Goal: Task Accomplishment & Management: Manage account settings

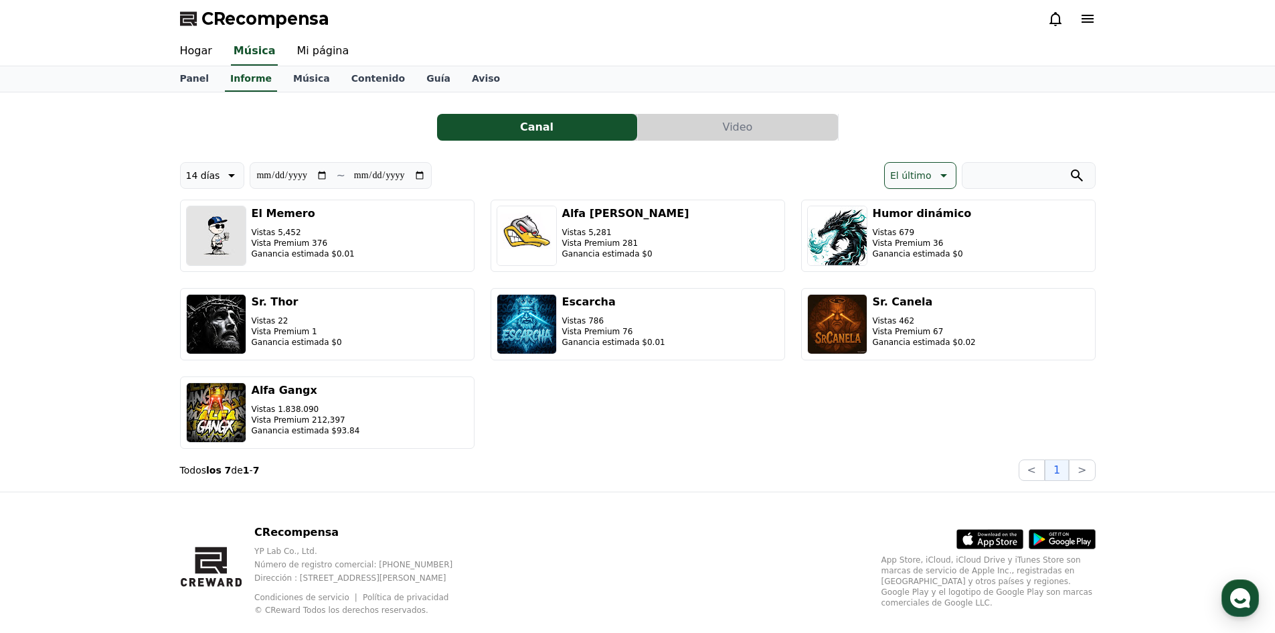
click at [222, 177] on icon at bounding box center [230, 175] width 16 height 16
click at [193, 344] on font "90 días" at bounding box center [203, 348] width 34 height 11
type input "**********"
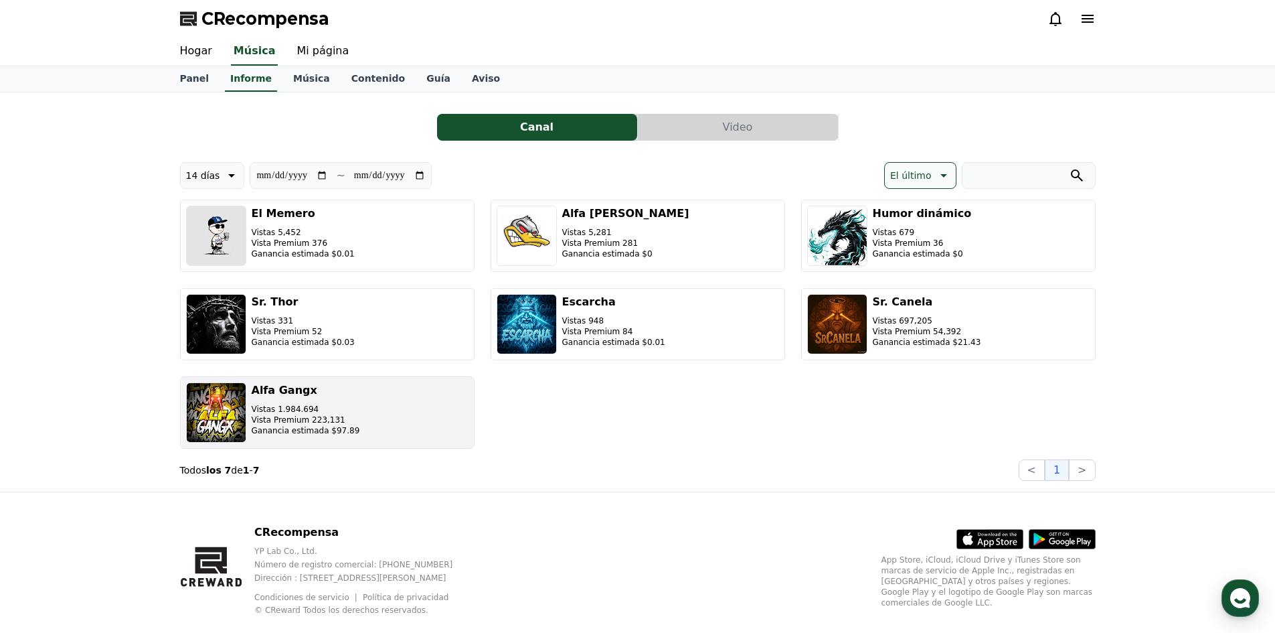
click at [286, 420] on font "Vista Premium 223,131" at bounding box center [299, 419] width 94 height 9
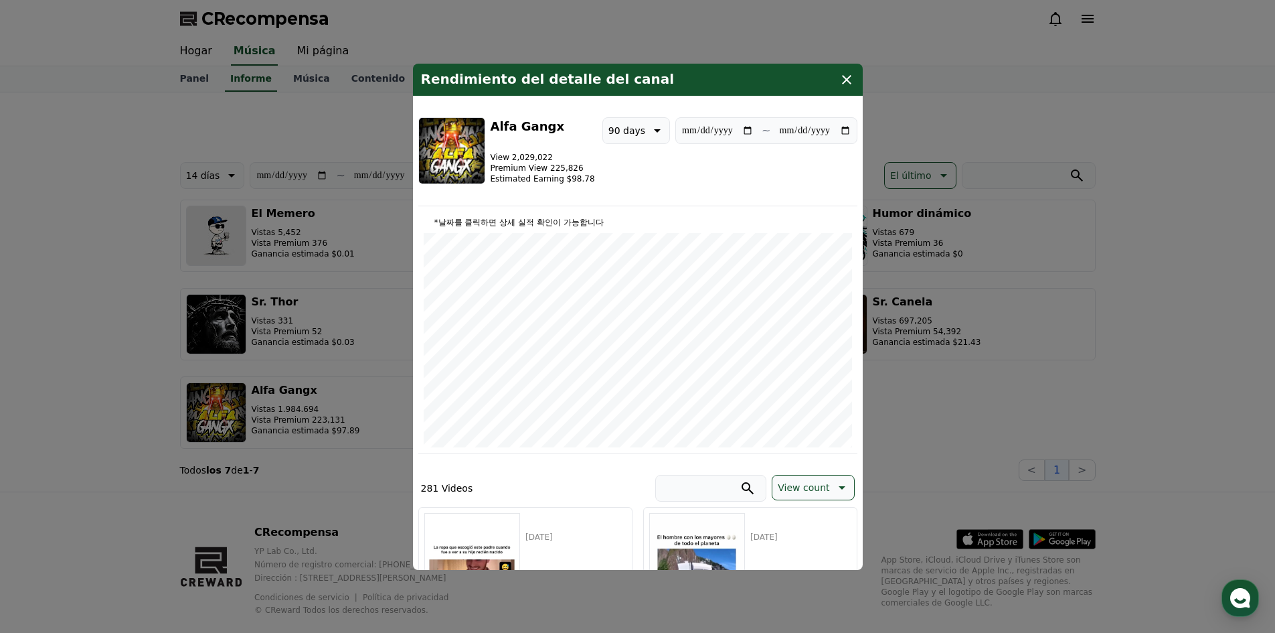
click at [631, 131] on p "90 days" at bounding box center [626, 130] width 37 height 19
click at [603, 226] on button "14 days" at bounding box center [627, 234] width 48 height 29
click at [623, 129] on p "14 days" at bounding box center [626, 130] width 37 height 19
click at [616, 199] on button "7 days" at bounding box center [624, 199] width 42 height 29
type input "**********"
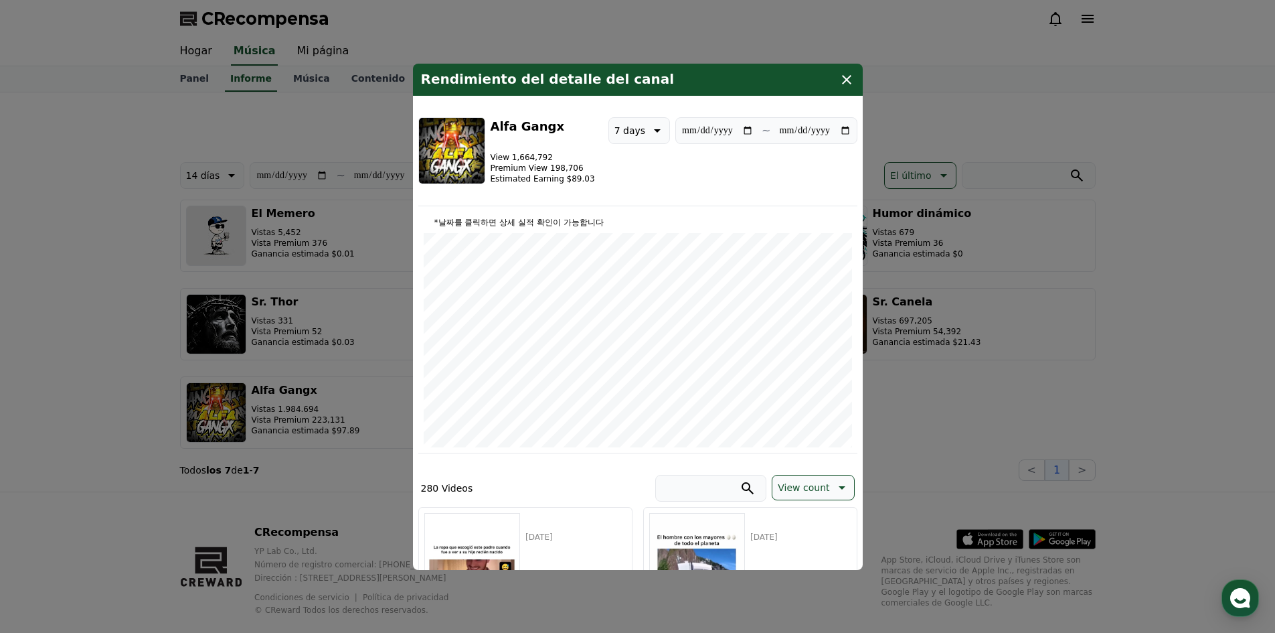
click at [327, 189] on button "cerrar modal" at bounding box center [637, 316] width 1275 height 633
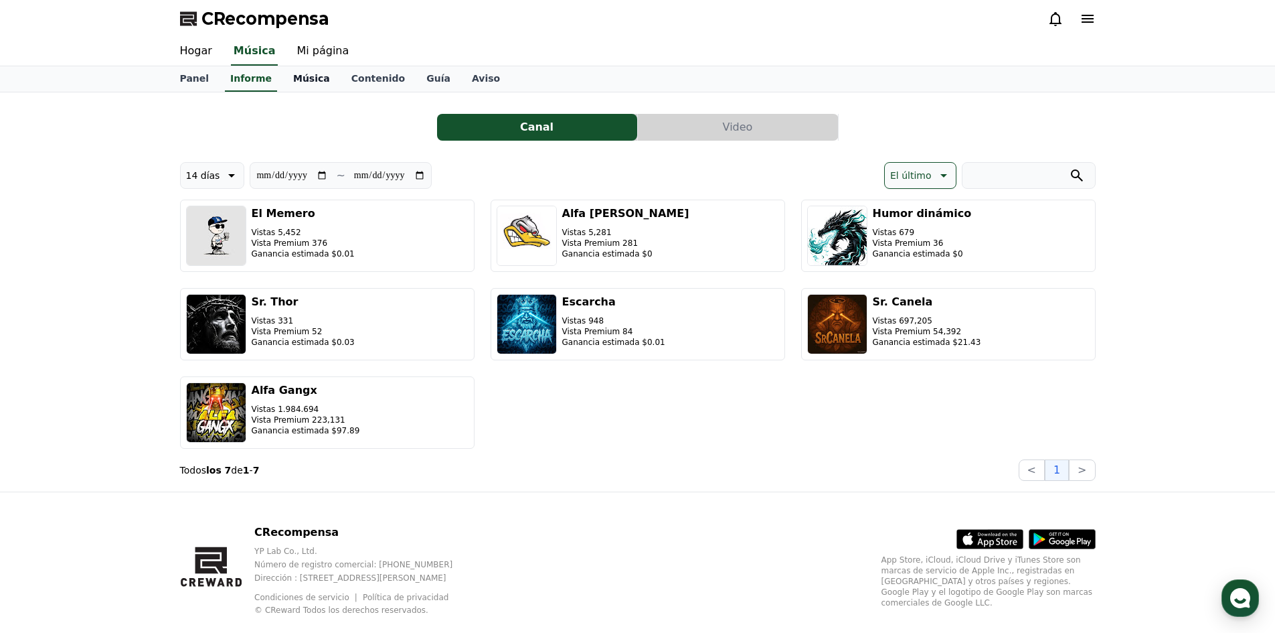
click at [311, 73] on font "Música" at bounding box center [311, 78] width 37 height 11
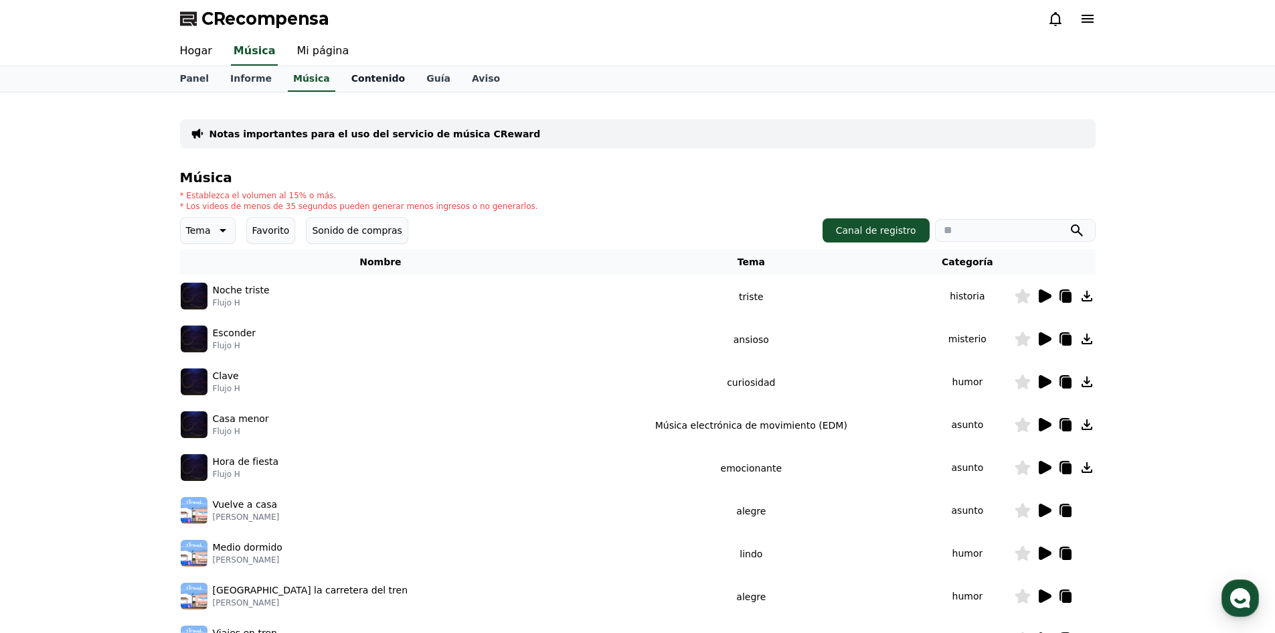
click at [353, 70] on link "Contenido" at bounding box center [378, 78] width 75 height 25
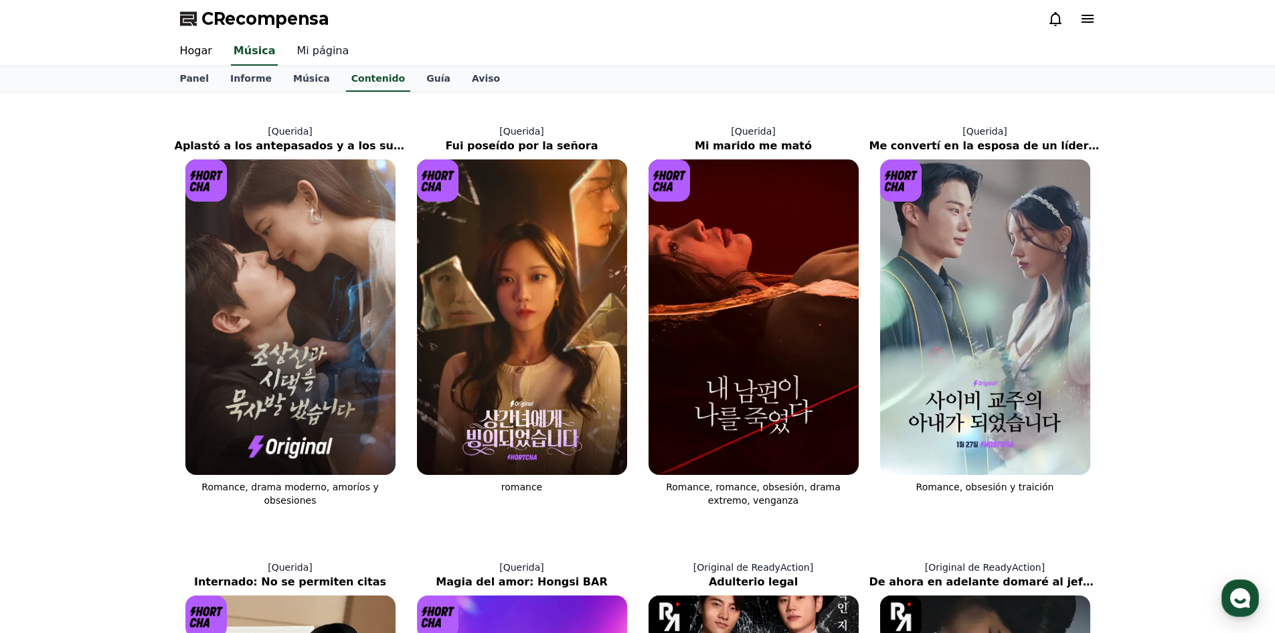
click at [301, 56] on font "Mi página" at bounding box center [323, 50] width 52 height 13
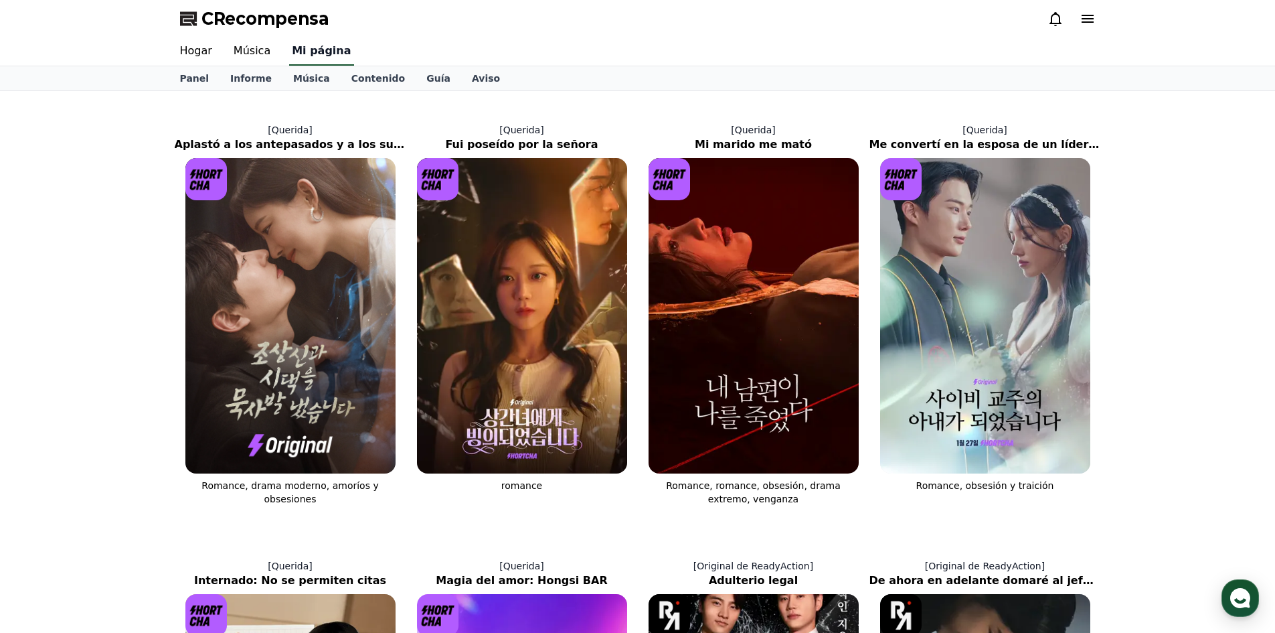
select select "**********"
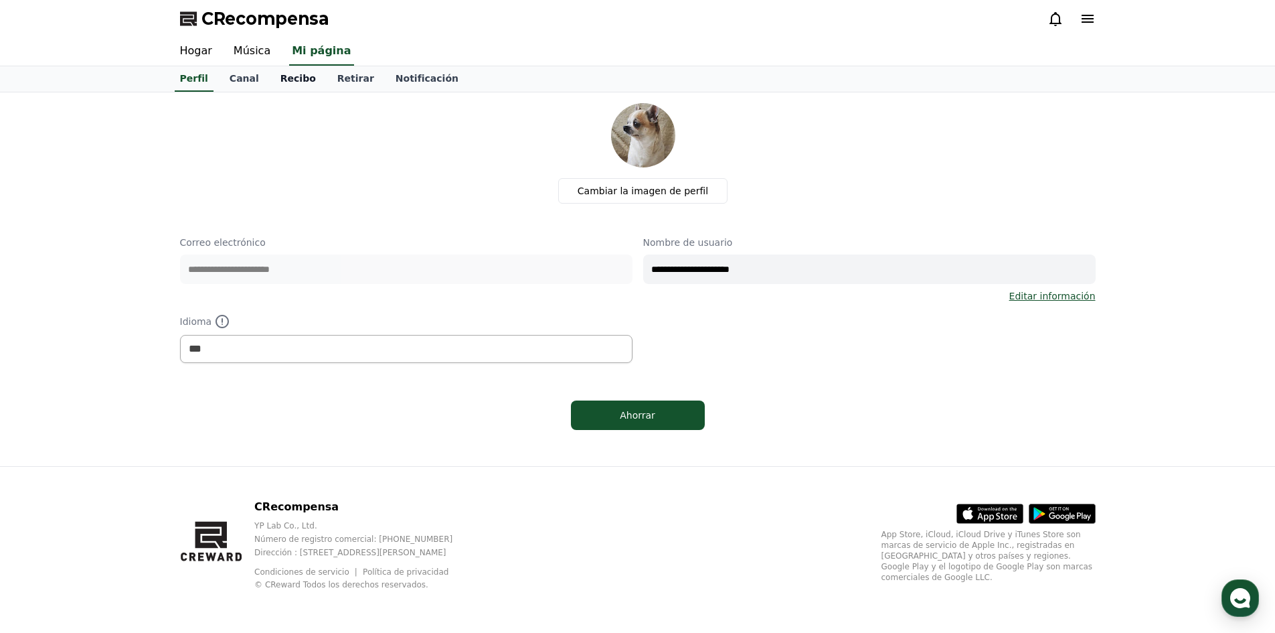
click at [272, 71] on link "Recibo" at bounding box center [298, 78] width 57 height 25
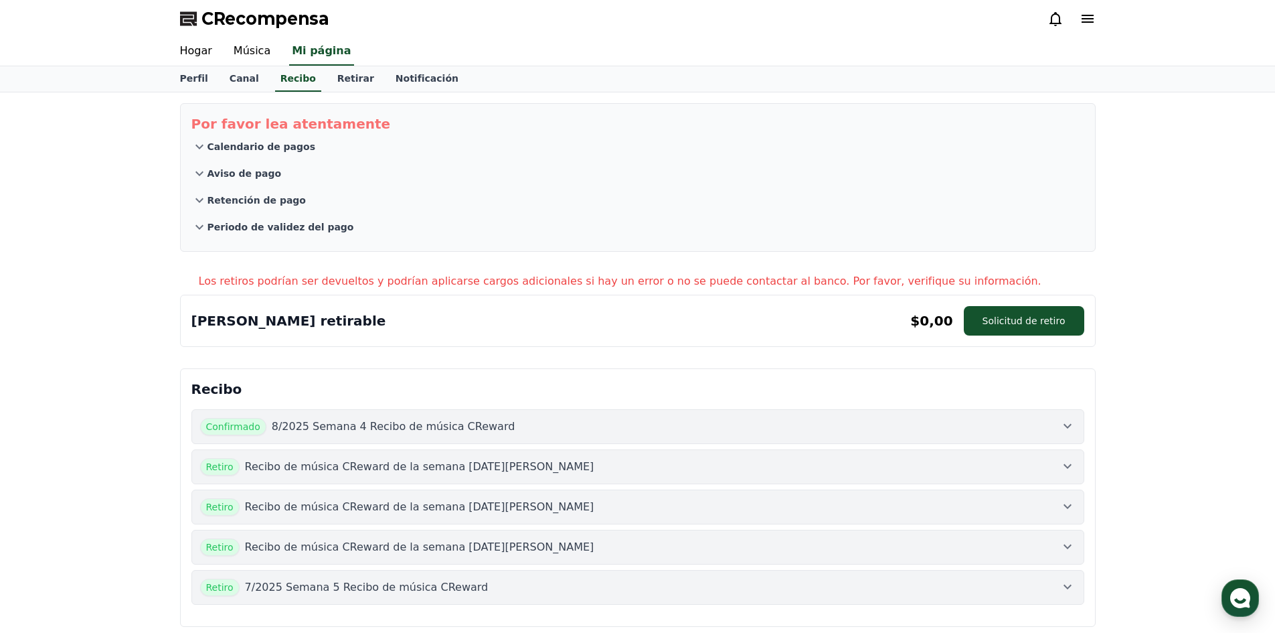
click at [274, 422] on font "8/2025 Semana 4 Recibo de música CReward" at bounding box center [394, 426] width 244 height 13
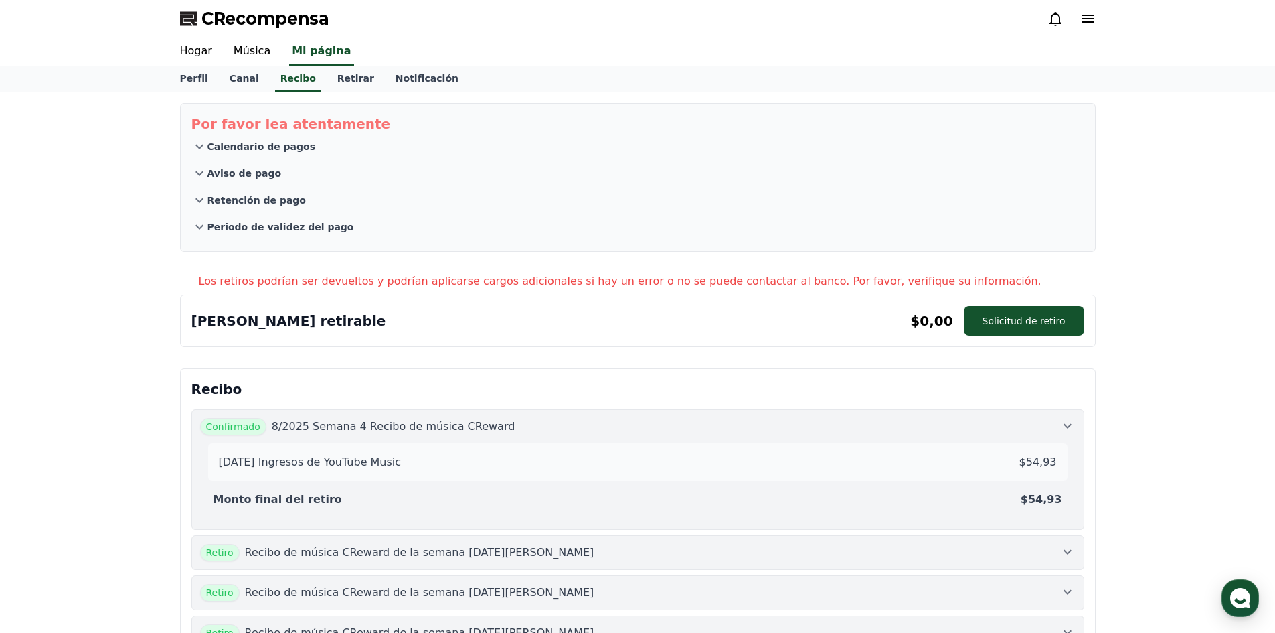
click at [274, 422] on font "8/2025 Semana 4 Recibo de música CReward" at bounding box center [394, 426] width 244 height 13
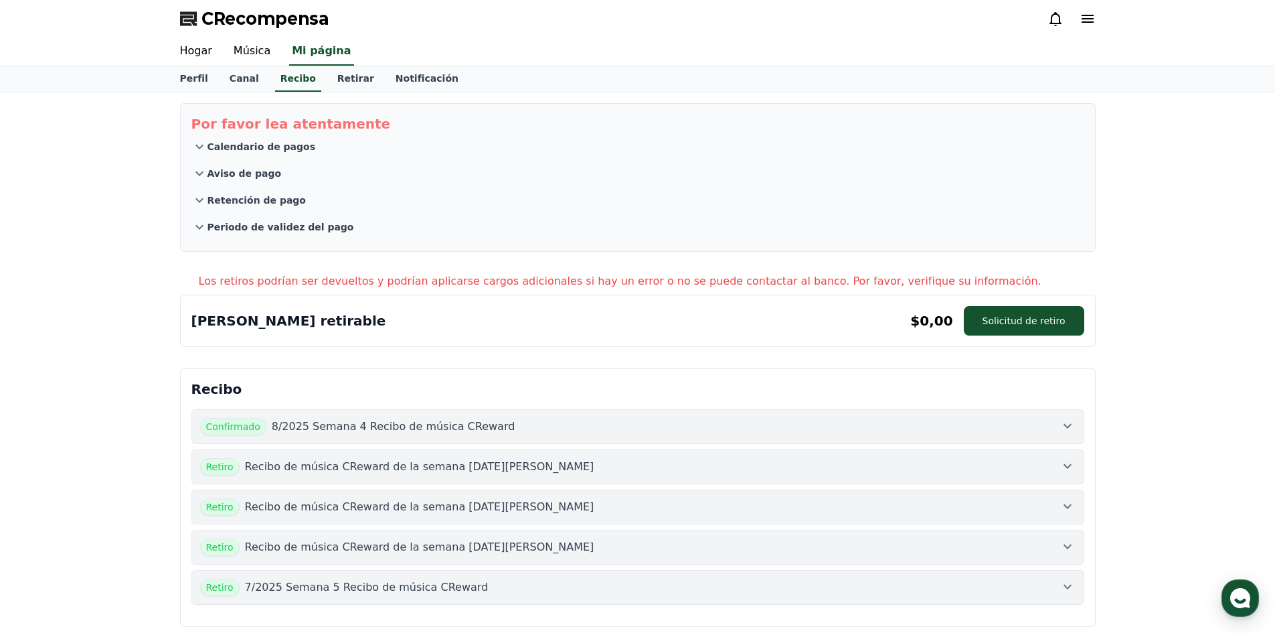
click at [286, 462] on font "Recibo de música CReward de la semana [DATE][PERSON_NAME]" at bounding box center [419, 466] width 349 height 13
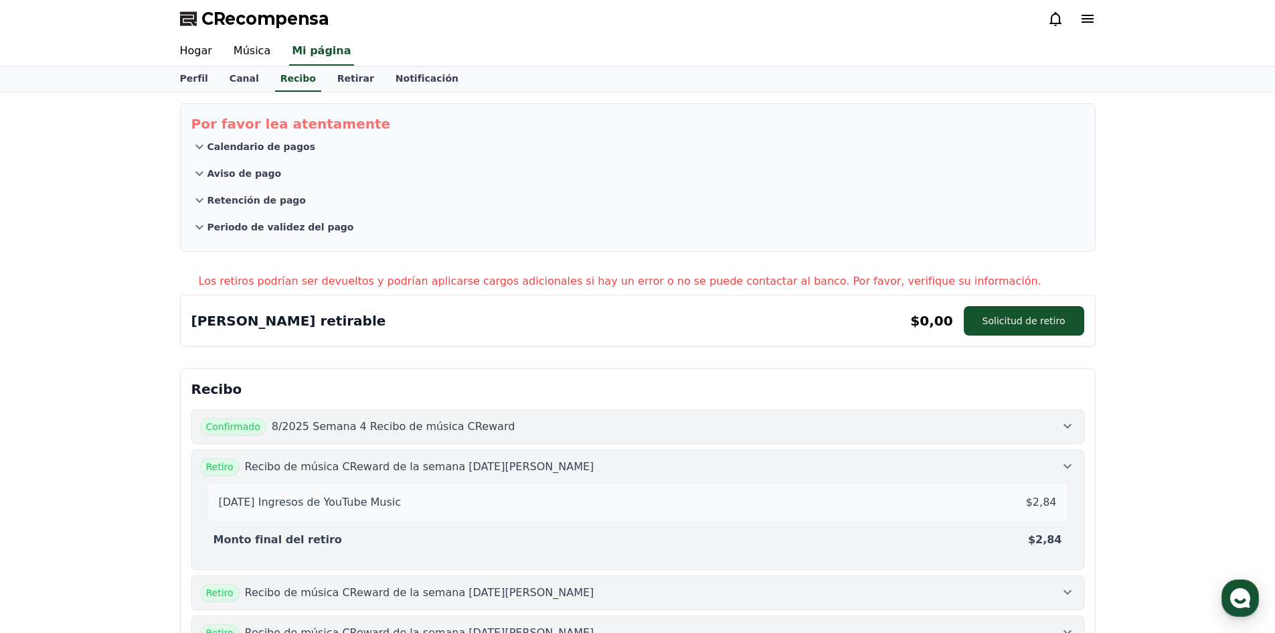
click at [286, 462] on font "Recibo de música CReward de la semana [DATE][PERSON_NAME]" at bounding box center [419, 466] width 349 height 13
